Goal: Complete application form: Complete application form

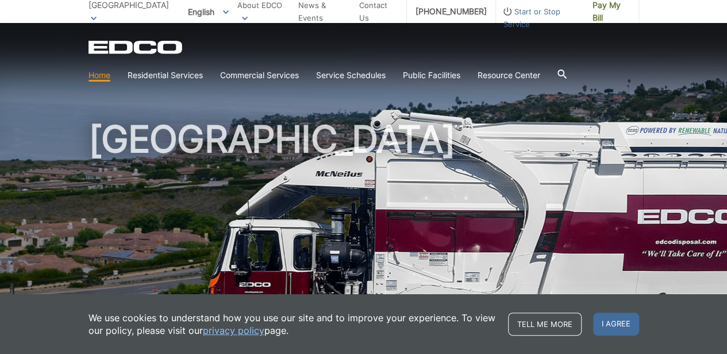
click at [99, 76] on link "Home" at bounding box center [99, 75] width 22 height 13
click at [95, 19] on icon at bounding box center [94, 19] width 6 height 4
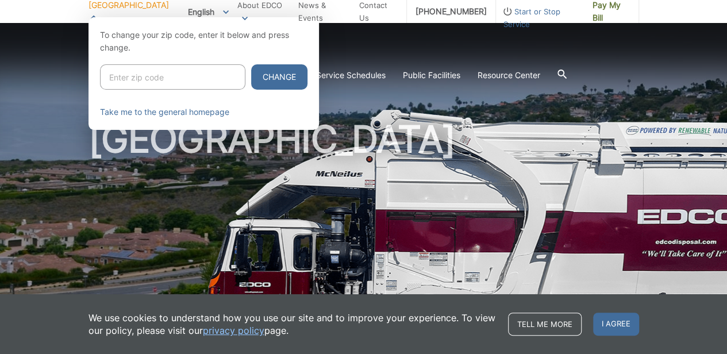
click at [108, 79] on input "Enter zip code" at bounding box center [172, 76] width 145 height 25
click at [133, 112] on link "Take me to the general homepage" at bounding box center [164, 112] width 129 height 13
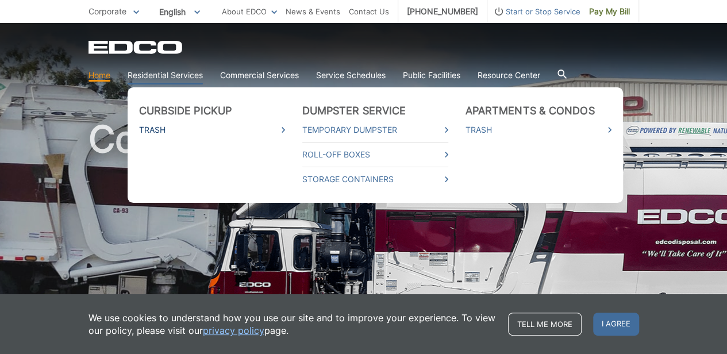
click at [148, 131] on link "Trash" at bounding box center [212, 130] width 146 height 13
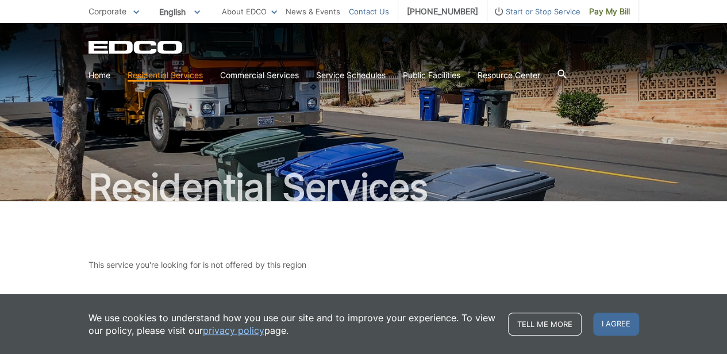
click at [378, 11] on link "Contact Us" at bounding box center [369, 11] width 40 height 13
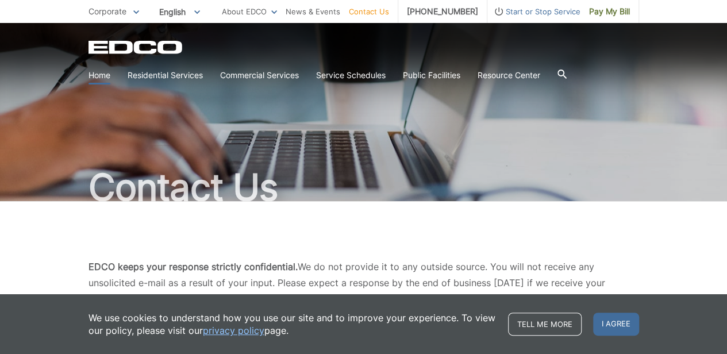
click at [100, 74] on link "Home" at bounding box center [99, 75] width 22 height 13
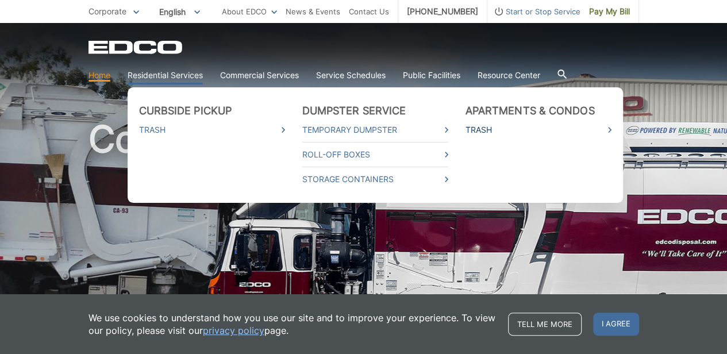
click at [474, 132] on link "Trash" at bounding box center [538, 130] width 146 height 13
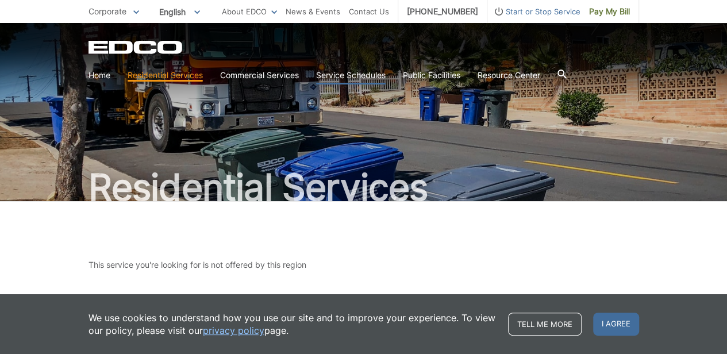
click at [366, 75] on link "Service Schedules" at bounding box center [351, 75] width 70 height 13
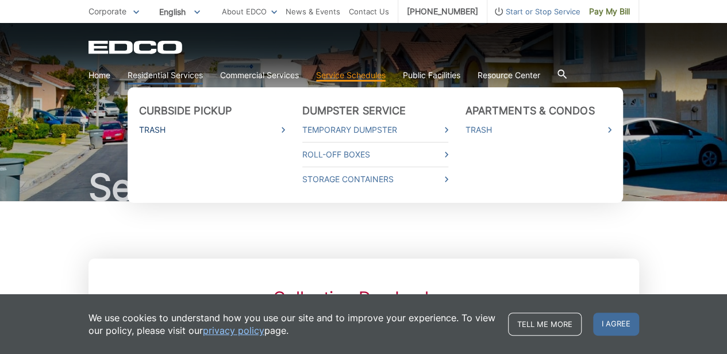
click at [157, 130] on link "Trash" at bounding box center [212, 130] width 146 height 13
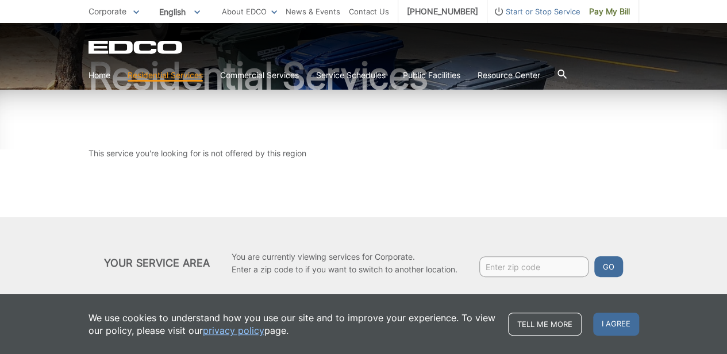
scroll to position [125, 0]
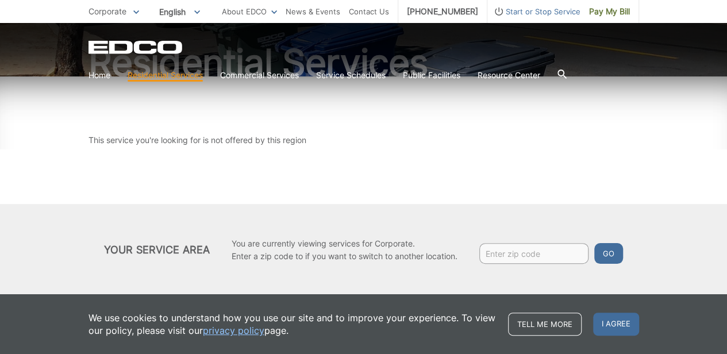
click at [486, 252] on input "Enter zip code" at bounding box center [533, 253] width 109 height 21
type input "90275"
click at [594, 243] on button "Go" at bounding box center [608, 253] width 29 height 21
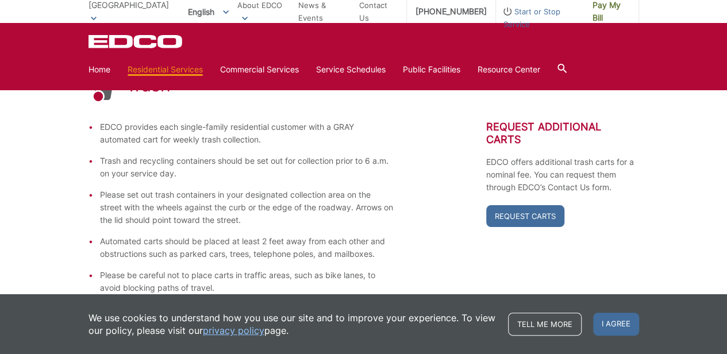
scroll to position [191, 0]
click at [526, 206] on link "Request Carts" at bounding box center [525, 217] width 78 height 22
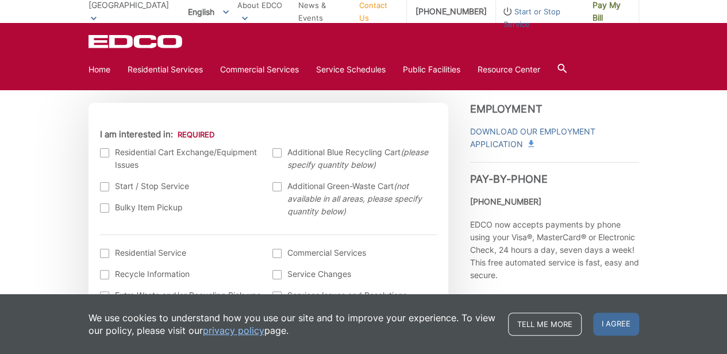
scroll to position [345, 0]
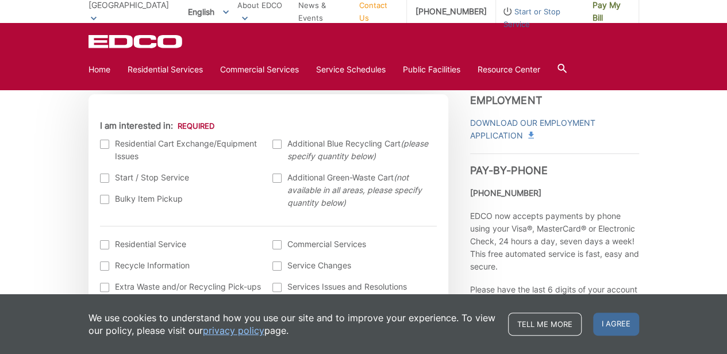
click at [106, 145] on div at bounding box center [104, 144] width 9 height 9
click at [0, 0] on input "I am interested in:" at bounding box center [0, 0] width 0 height 0
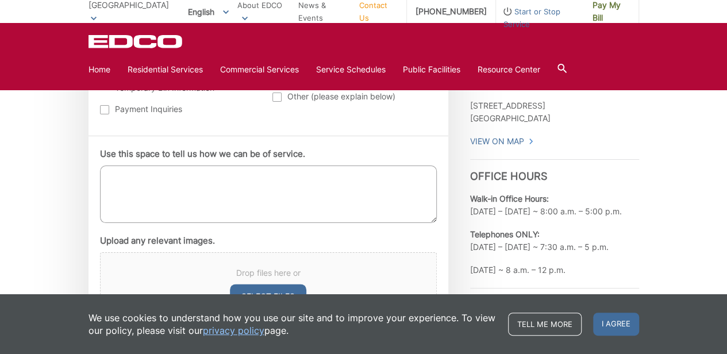
scroll to position [613, 0]
click at [125, 175] on textarea "Use this space to tell us how we can be of service." at bounding box center [268, 192] width 337 height 57
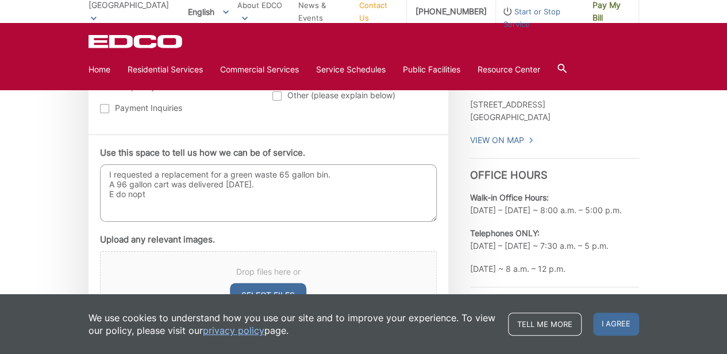
click at [252, 183] on textarea "I requested a replacement for a green waste 65 gallon bin. A 96 gallon cart was…" at bounding box center [268, 192] width 337 height 57
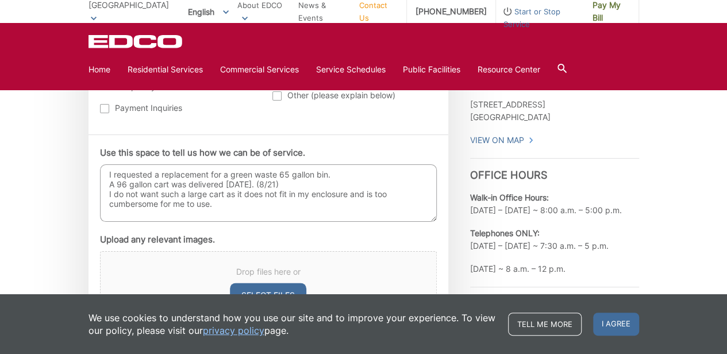
click at [225, 207] on textarea "I requested a replacement for a green waste 65 gallon bin. A 96 gallon cart was…" at bounding box center [268, 192] width 337 height 57
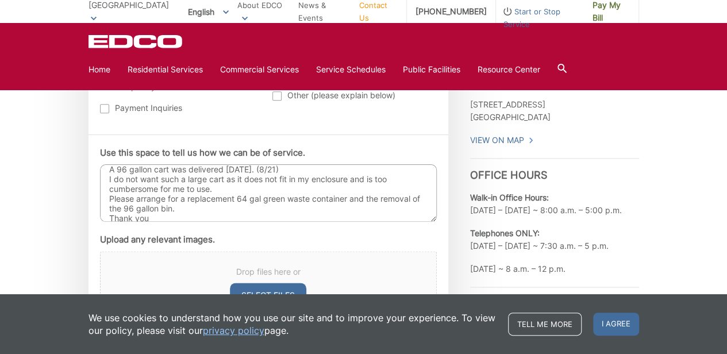
click at [120, 206] on textarea "I requested a replacement for a green waste 65 gallon bin. A 96 gallon cart was…" at bounding box center [268, 192] width 337 height 57
click at [156, 215] on textarea "I requested a replacement for a green waste 65 gallon bin. A 96 gallon cart was…" at bounding box center [268, 192] width 337 height 57
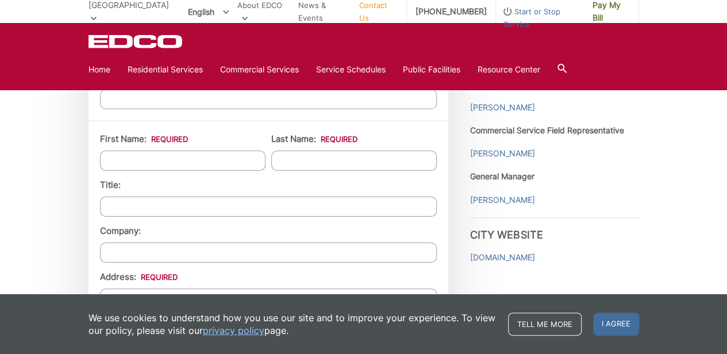
scroll to position [919, 0]
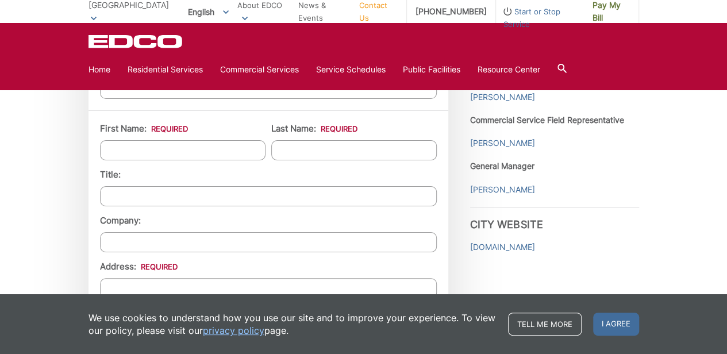
type textarea "I requested a replacement for a green waste 65 gallon bin. A 96 gallon cart was…"
click at [118, 152] on input "First Name: *" at bounding box center [182, 150] width 165 height 20
type input "[PERSON_NAME]"
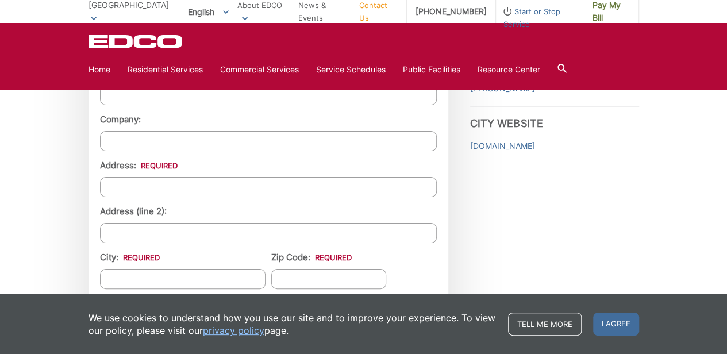
scroll to position [1034, 0]
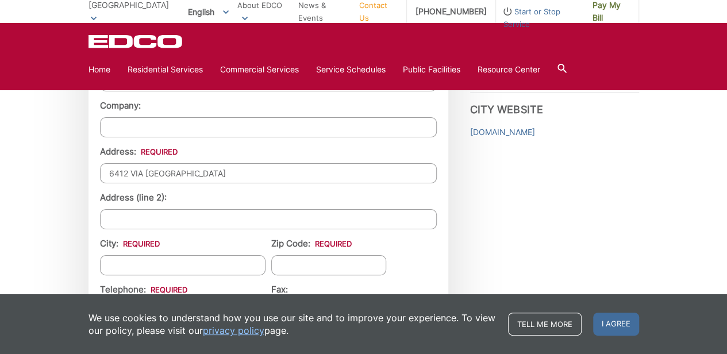
type input "6412 VIA [GEOGRAPHIC_DATA]"
type input "[GEOGRAPHIC_DATA]"
type input "90275"
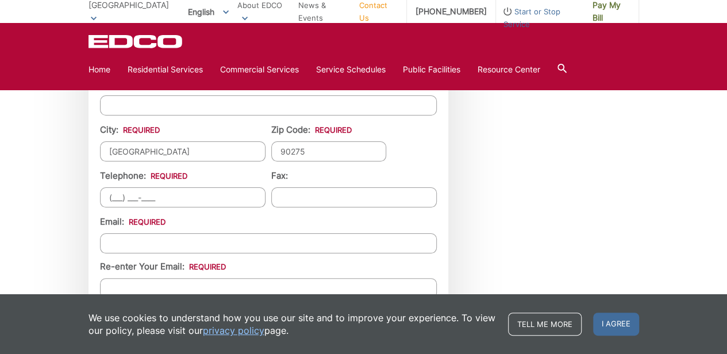
scroll to position [1149, 0]
type input "[PHONE_NUMBER]"
click at [126, 233] on input "Email *" at bounding box center [268, 242] width 337 height 20
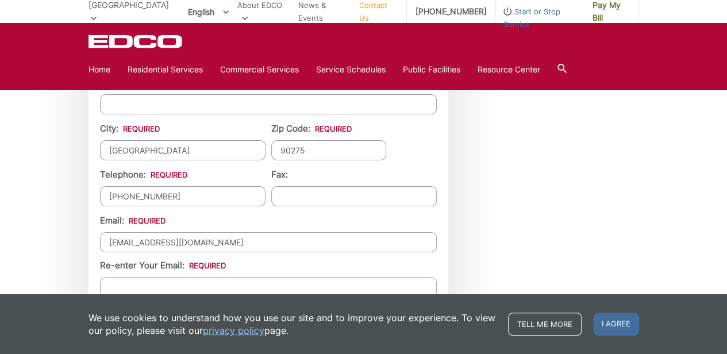
scroll to position [1187, 0]
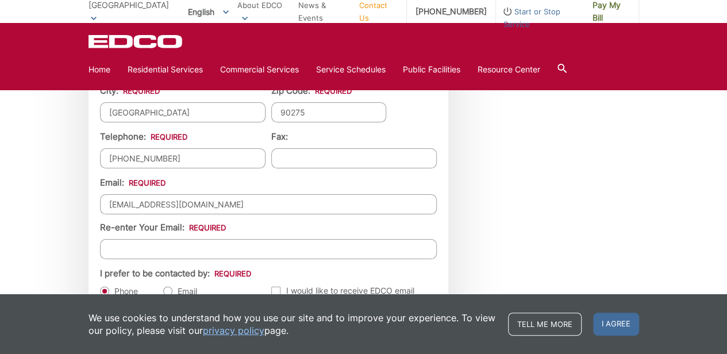
type input "[EMAIL_ADDRESS][DOMAIN_NAME]"
click at [130, 239] on input "Re-enter Your Email:" at bounding box center [268, 249] width 337 height 20
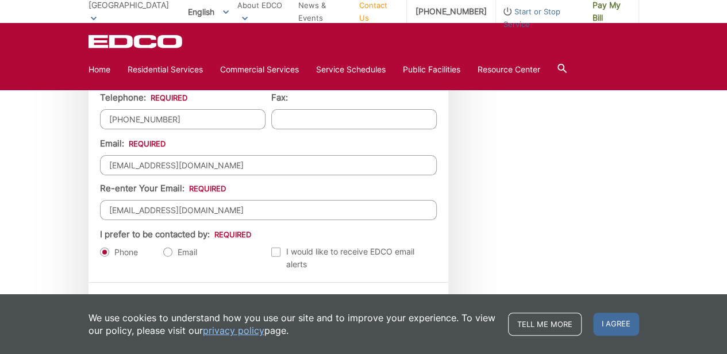
scroll to position [1264, 0]
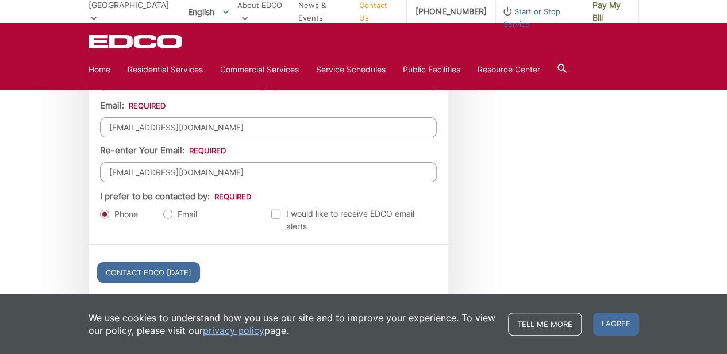
type input "[EMAIL_ADDRESS][DOMAIN_NAME]"
click at [168, 209] on label "Email" at bounding box center [180, 214] width 34 height 11
radio input "true"
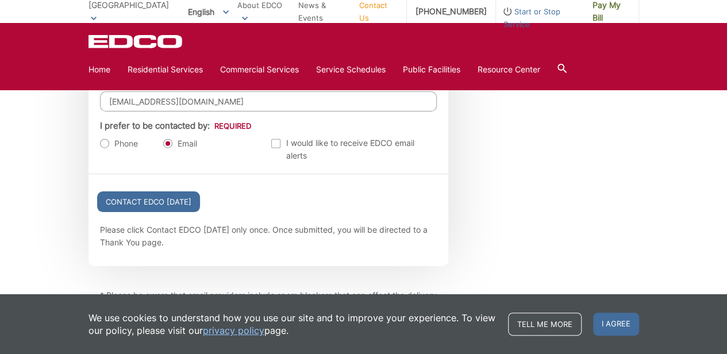
scroll to position [1341, 0]
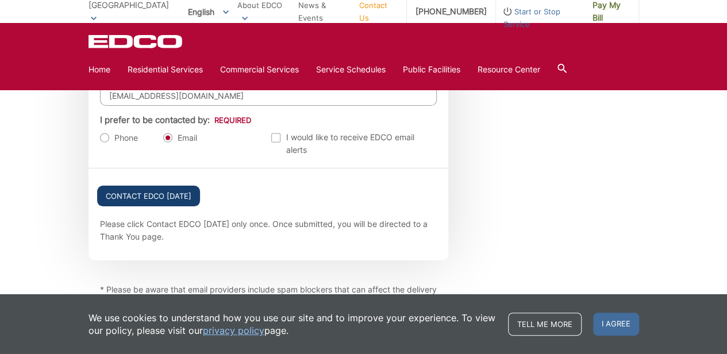
click at [134, 191] on input "Contact EDCO [DATE]" at bounding box center [148, 196] width 103 height 21
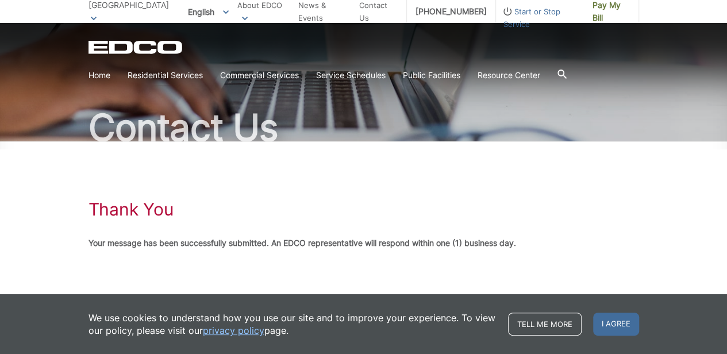
scroll to position [71, 0]
